Goal: Download file/media

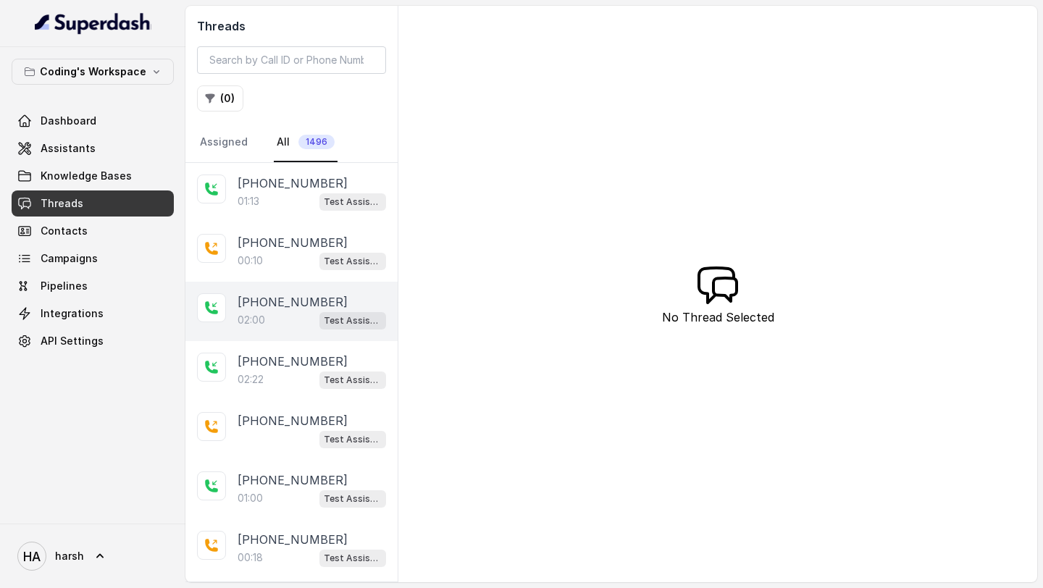
click at [279, 307] on p "+918759770477" at bounding box center [293, 301] width 110 height 17
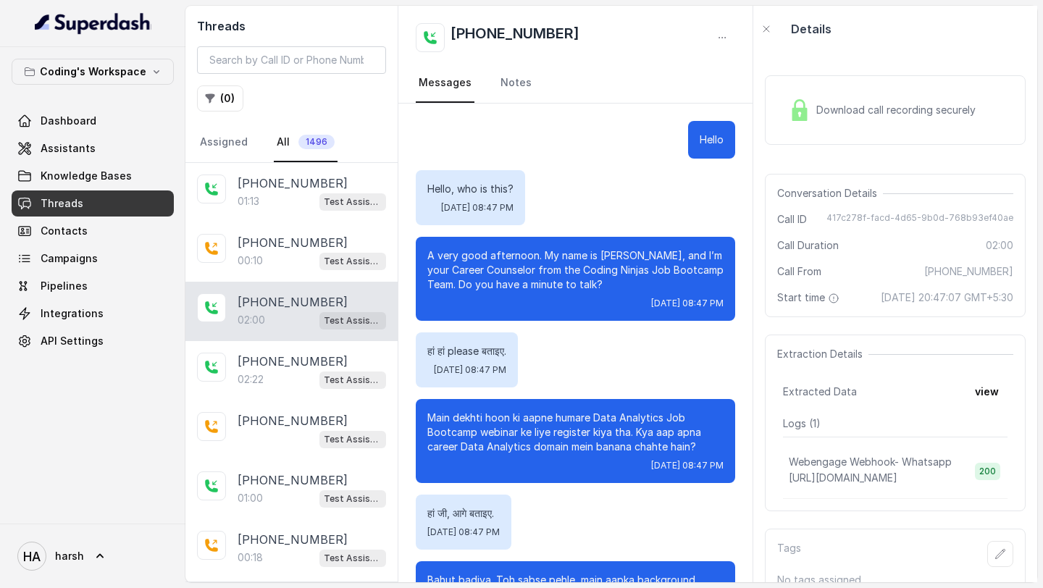
scroll to position [1092, 0]
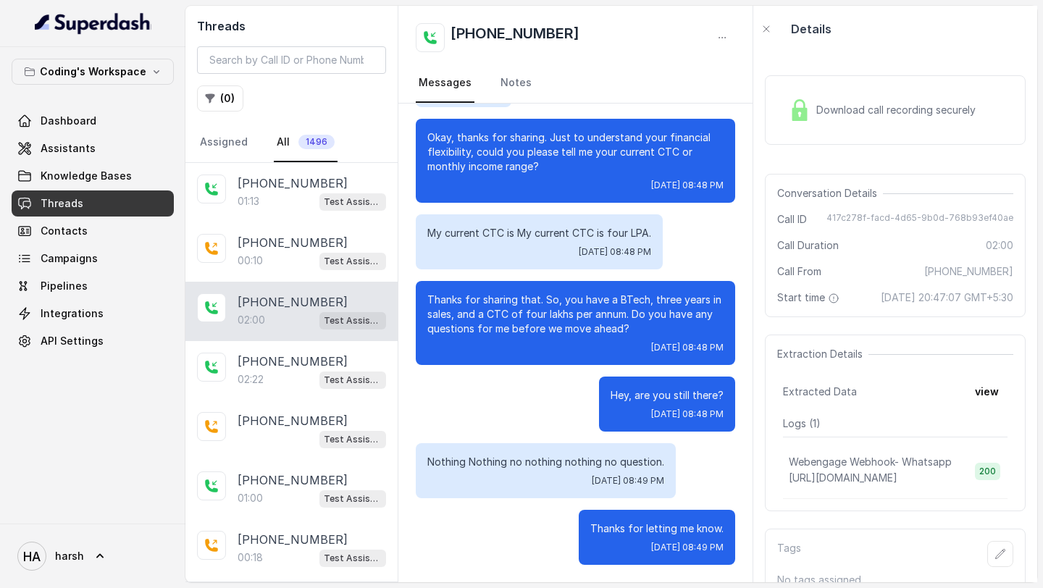
click at [849, 120] on div "Download call recording securely" at bounding box center [882, 109] width 199 height 33
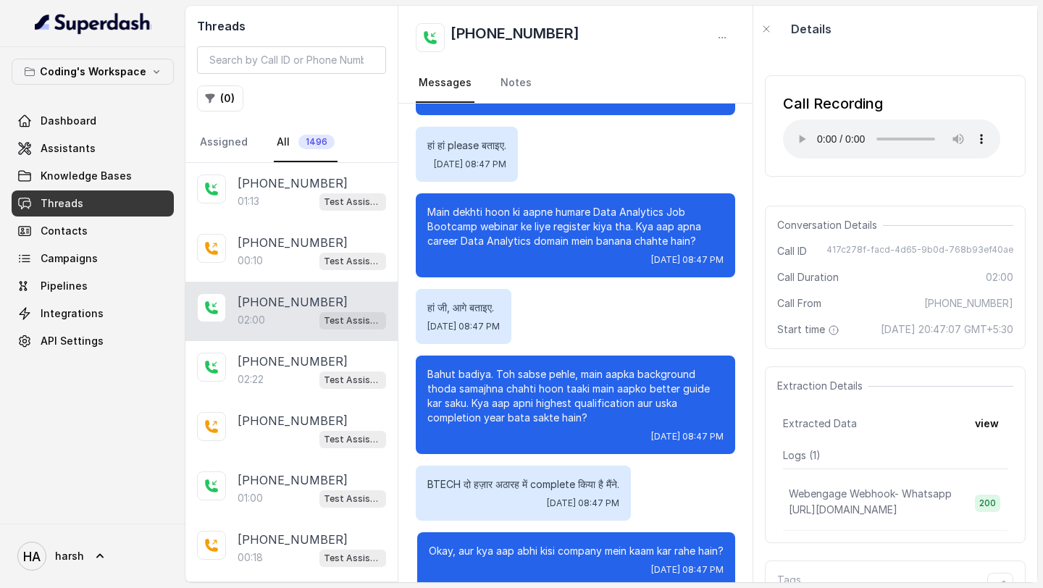
scroll to position [0, 0]
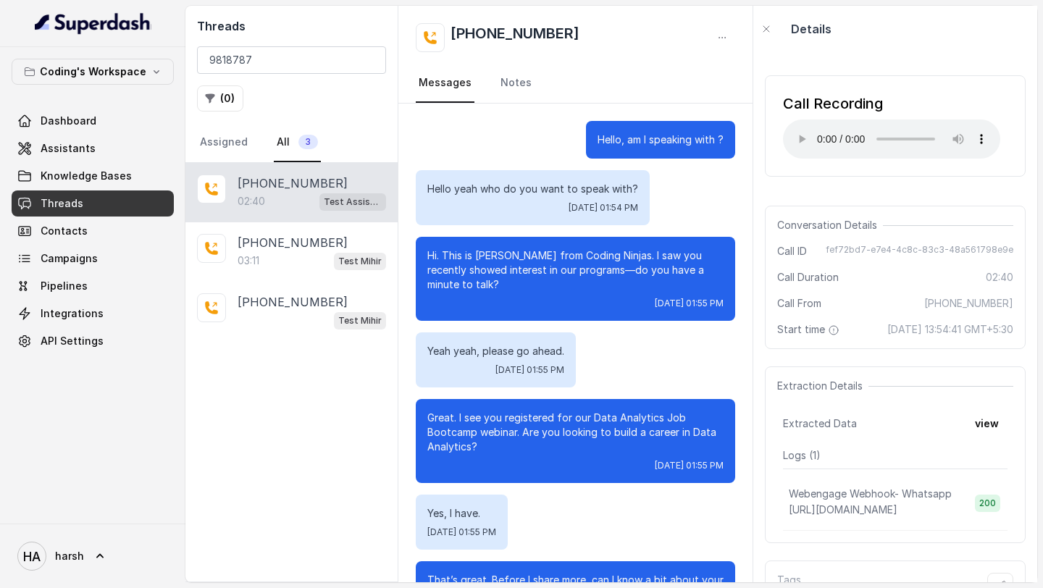
scroll to position [1532, 0]
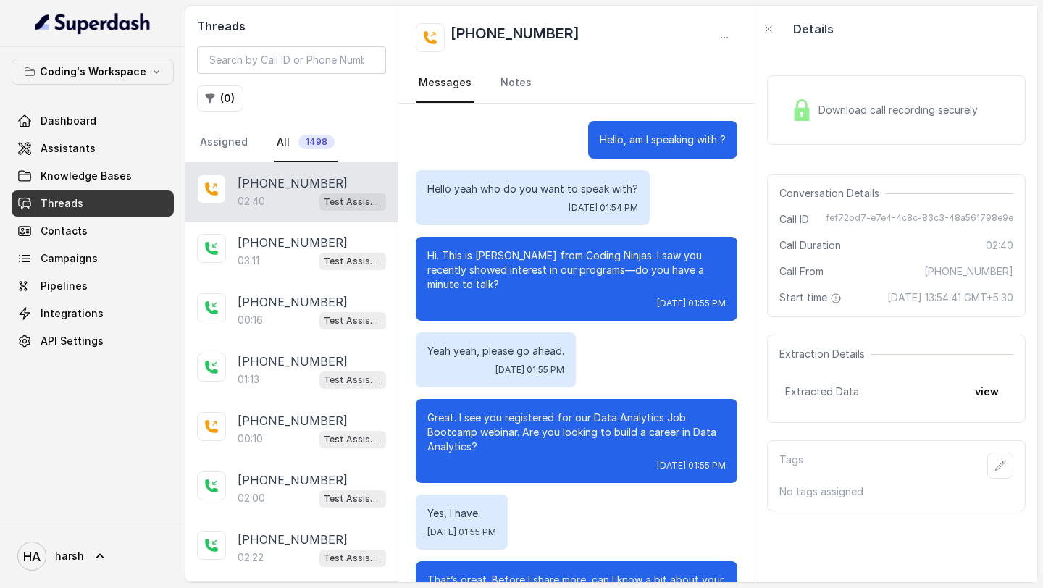
scroll to position [1532, 0]
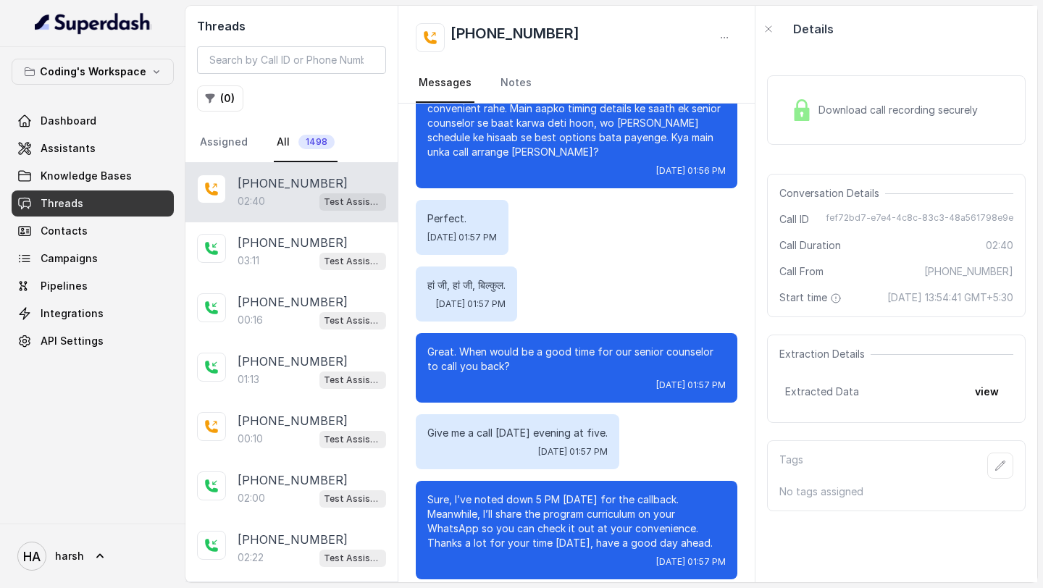
click at [52, 201] on span "Threads" at bounding box center [62, 203] width 43 height 14
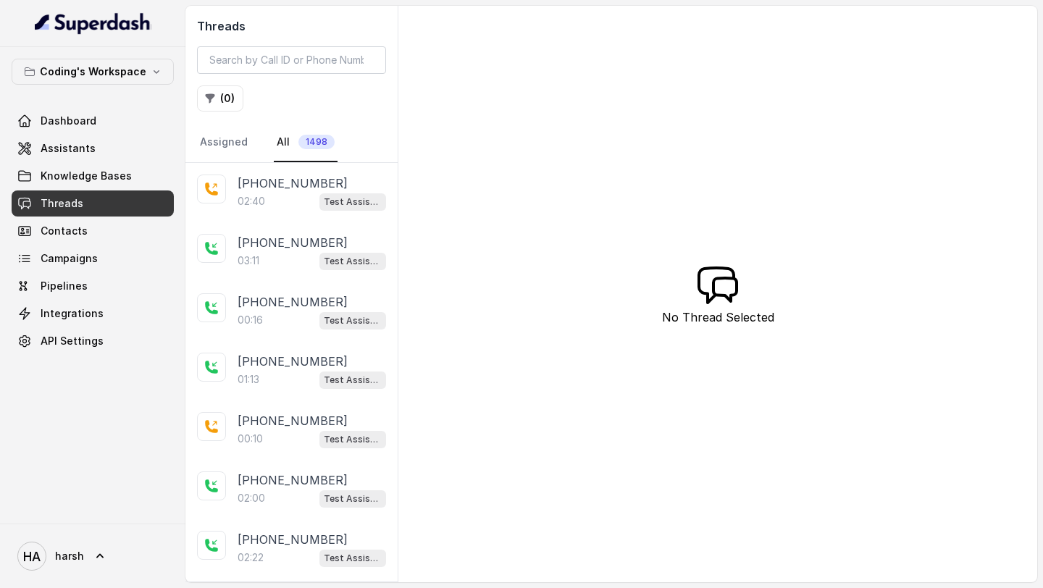
click at [52, 201] on span "Threads" at bounding box center [62, 203] width 43 height 14
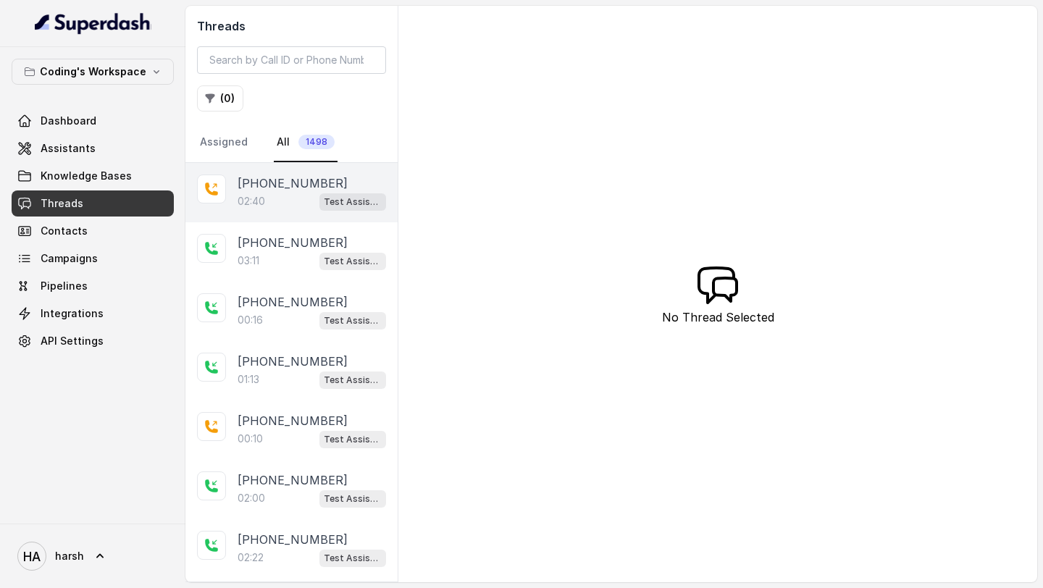
click at [288, 213] on div "+919818787067 02:40 Test Assistant- 2" at bounding box center [291, 192] width 212 height 59
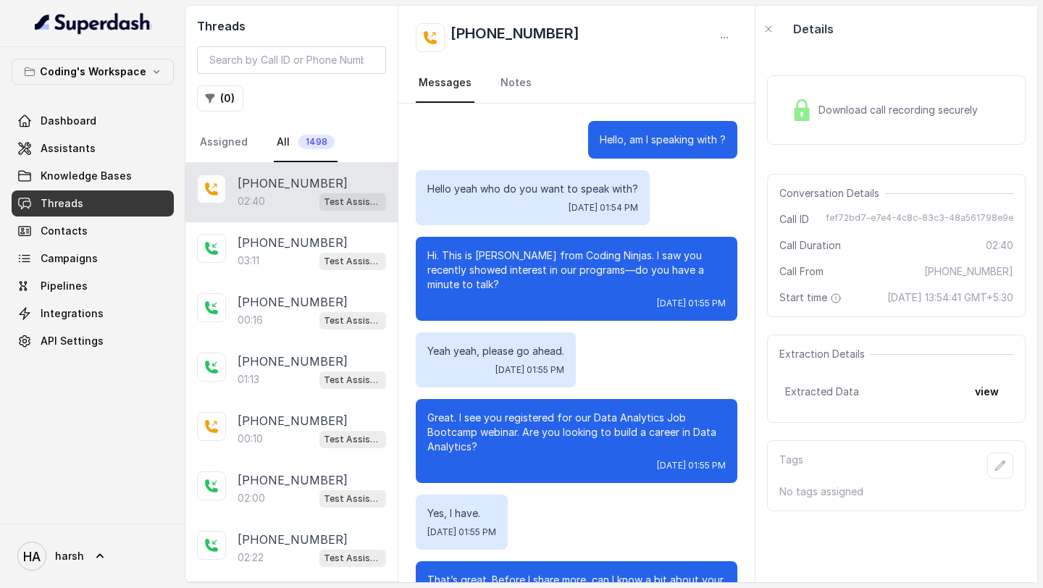
click at [864, 99] on div "Download call recording securely" at bounding box center [884, 109] width 199 height 33
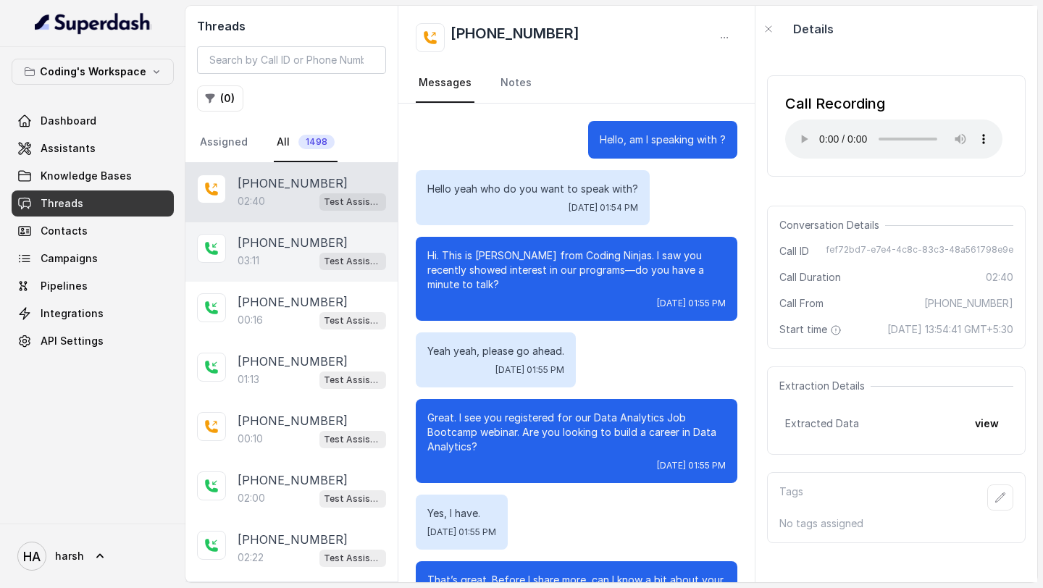
click at [270, 256] on div "03:11 Test Assistant- 2" at bounding box center [312, 260] width 149 height 19
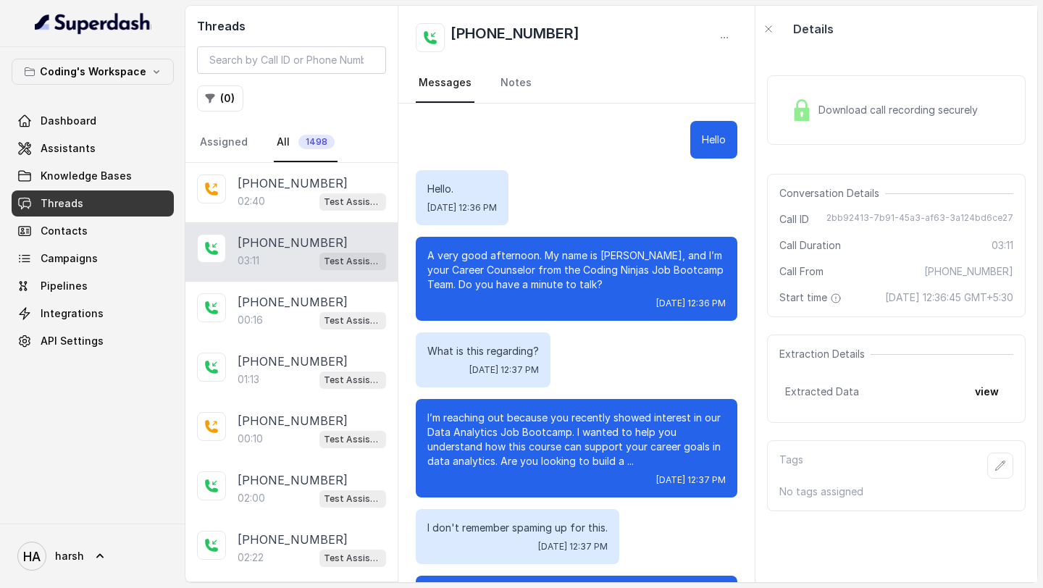
scroll to position [2086, 0]
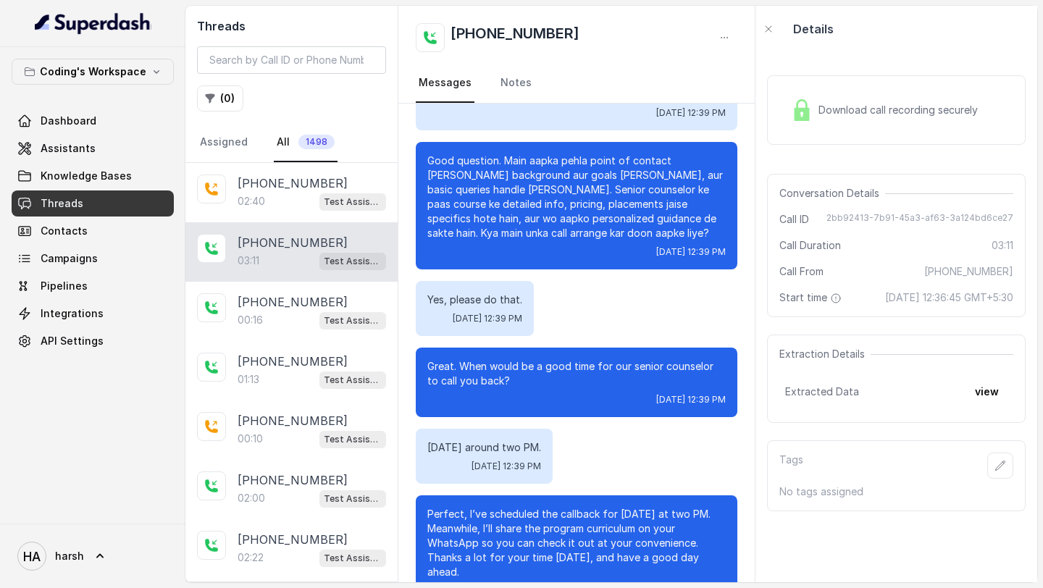
click at [857, 54] on div "Download call recording securely Conversation Details Call ID 2bb92413-7b91-45a…" at bounding box center [897, 317] width 282 height 530
click at [842, 103] on span "Download call recording securely" at bounding box center [901, 110] width 165 height 14
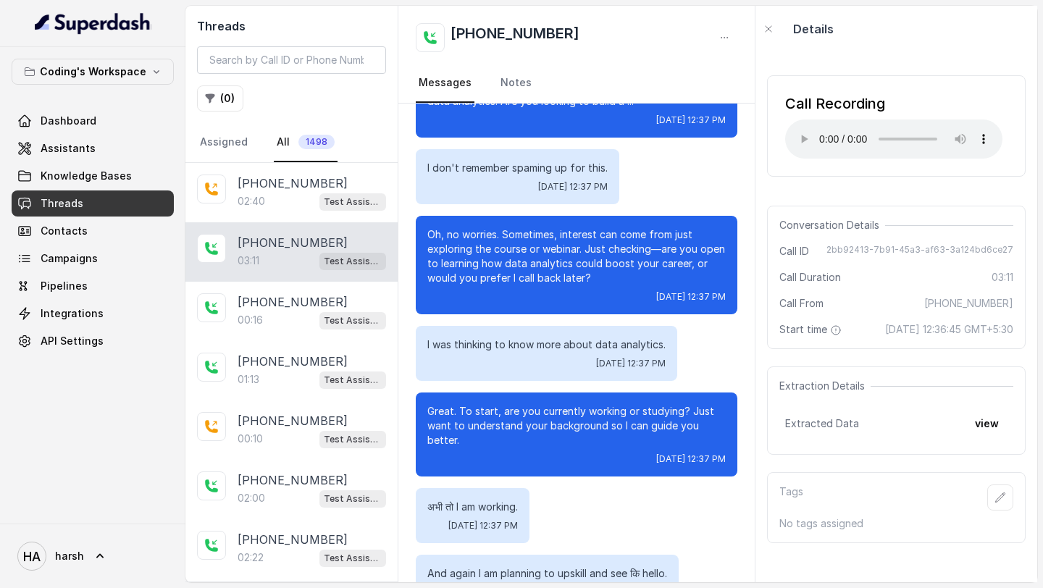
scroll to position [372, 0]
